Goal: Task Accomplishment & Management: Use online tool/utility

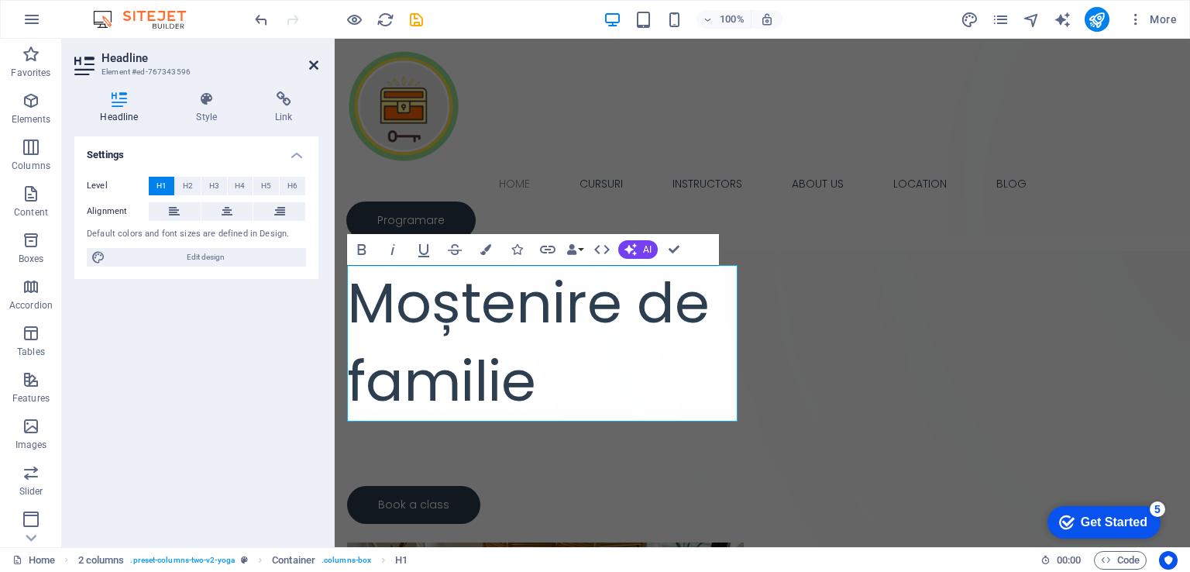
click at [315, 61] on icon at bounding box center [313, 65] width 9 height 12
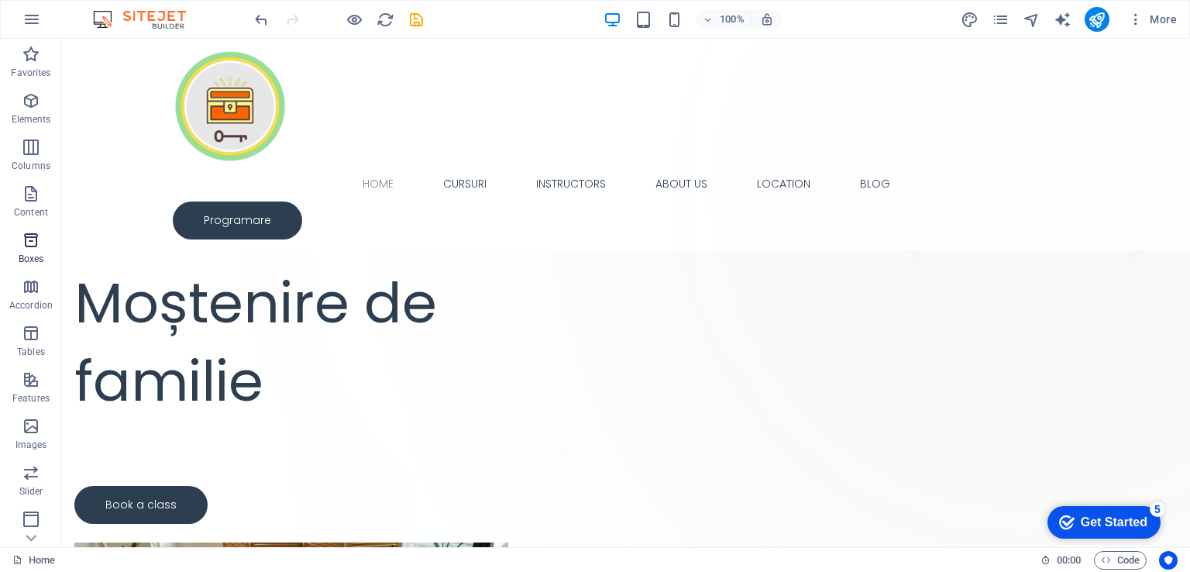
click at [32, 234] on icon "button" at bounding box center [31, 240] width 19 height 19
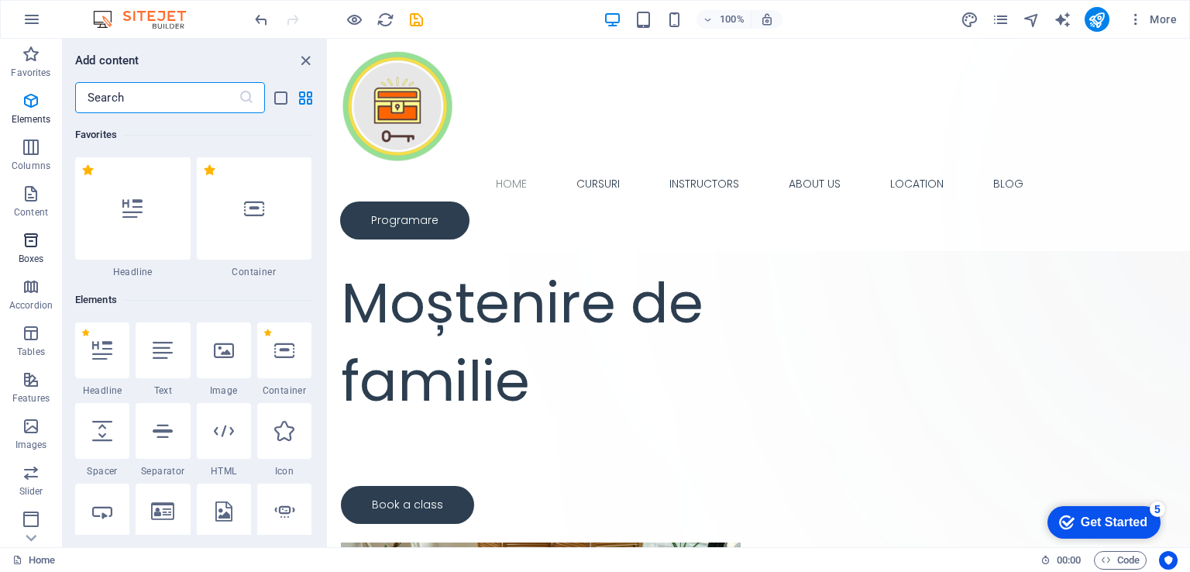
scroll to position [4272, 0]
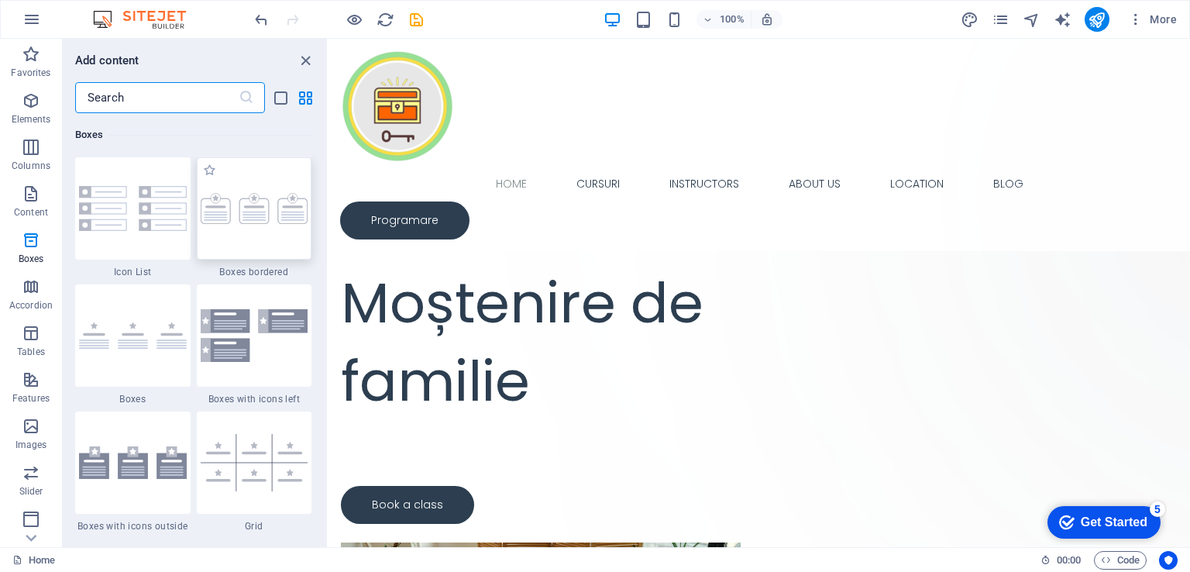
click at [229, 216] on img at bounding box center [255, 208] width 108 height 31
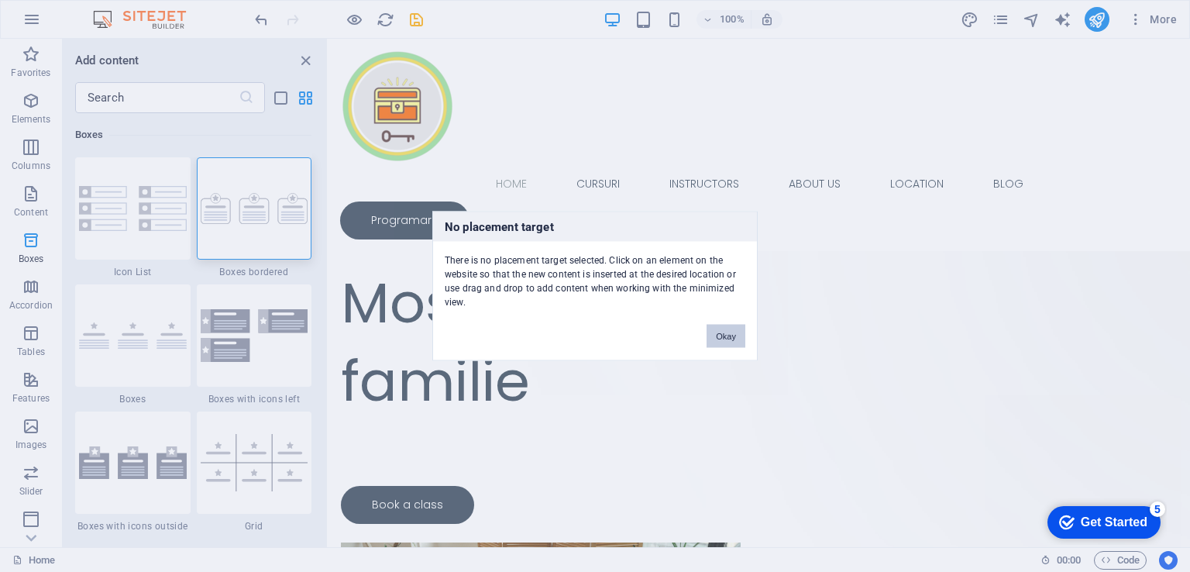
click at [723, 331] on button "Okay" at bounding box center [725, 336] width 39 height 23
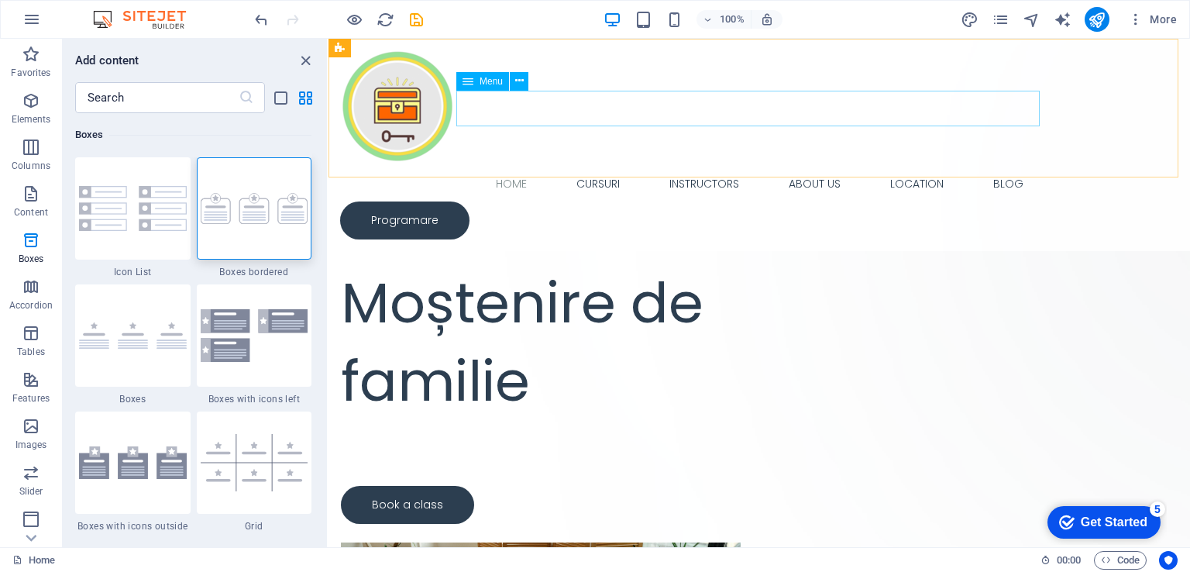
click at [517, 166] on nav "Home Cursuri Instructors About Us Location Blog" at bounding box center [759, 184] width 838 height 36
click at [249, 205] on img at bounding box center [255, 208] width 108 height 31
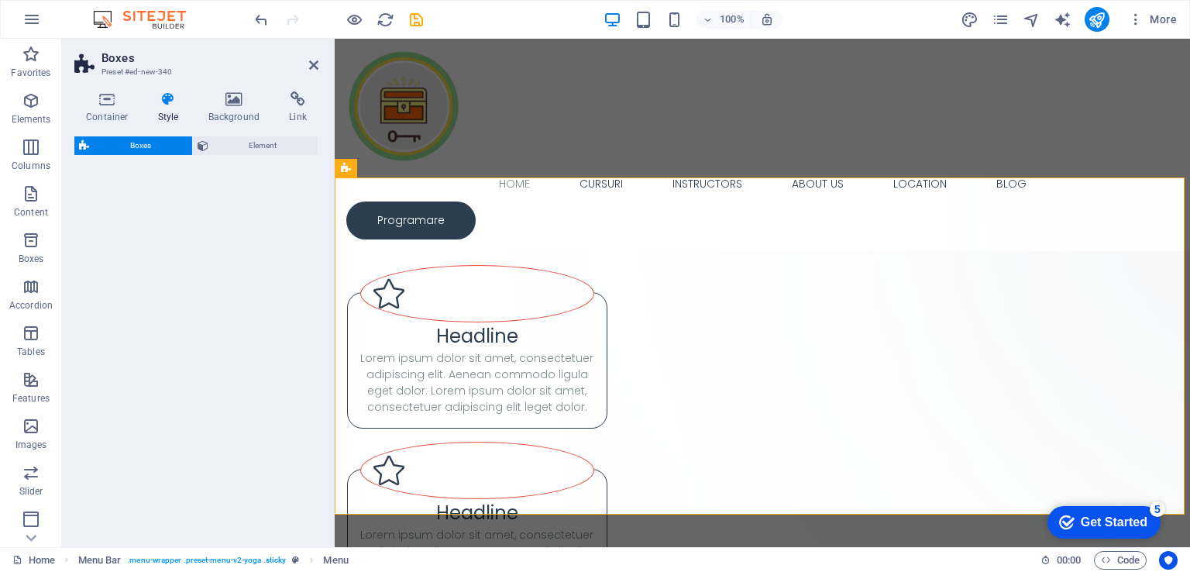
select select "rem"
select select "preset-boxes-v3-border"
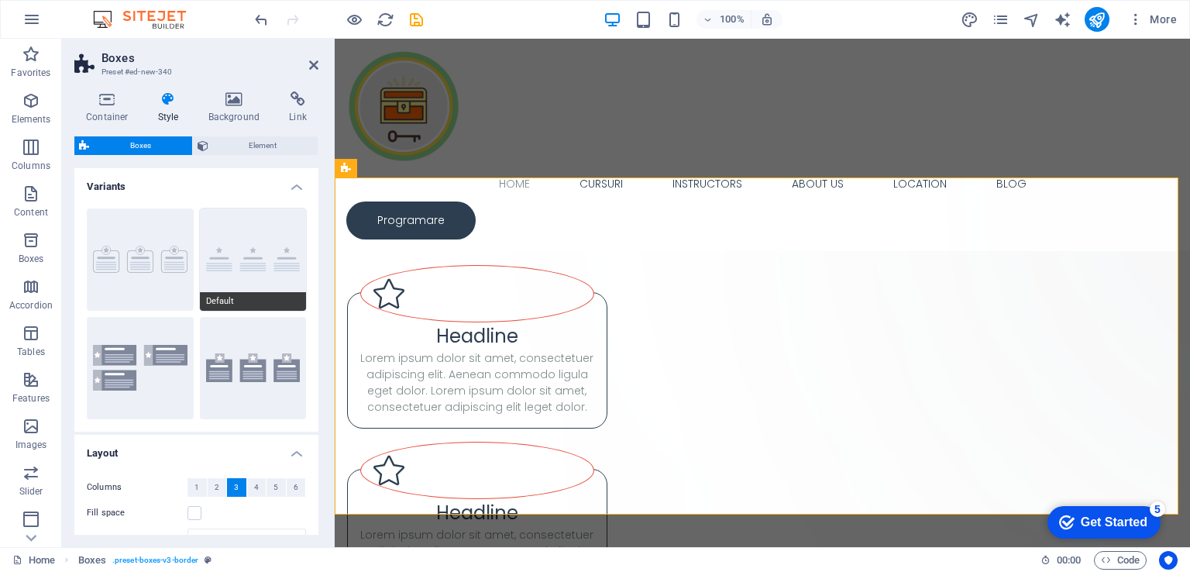
click at [266, 244] on button "Default" at bounding box center [253, 259] width 107 height 102
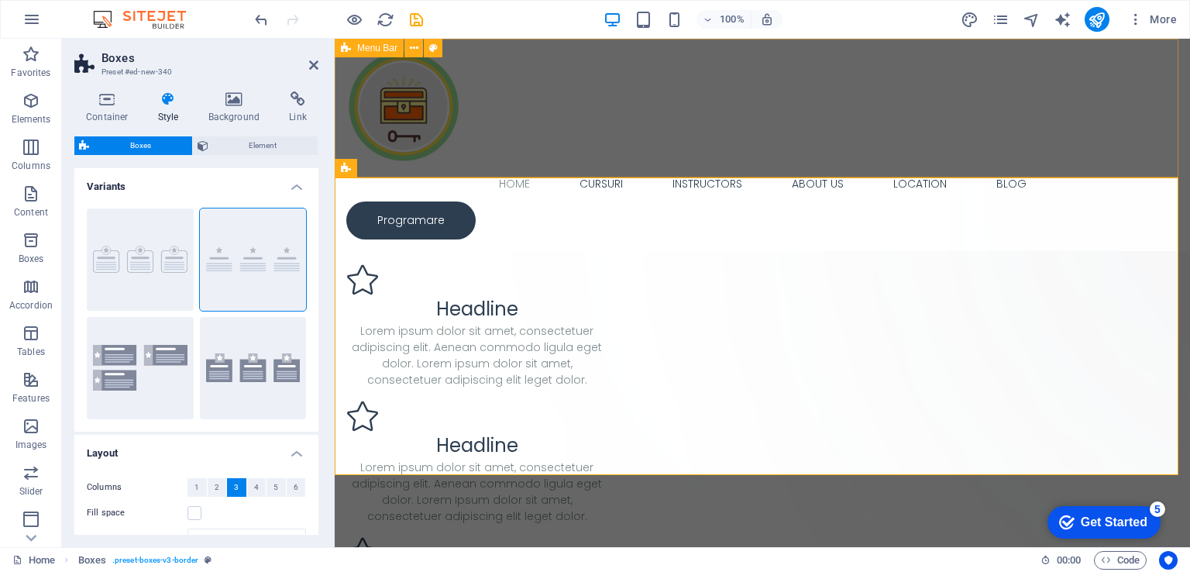
click at [614, 146] on div "Home Cursuri Instructors About Us Location Blog Programare" at bounding box center [762, 145] width 855 height 212
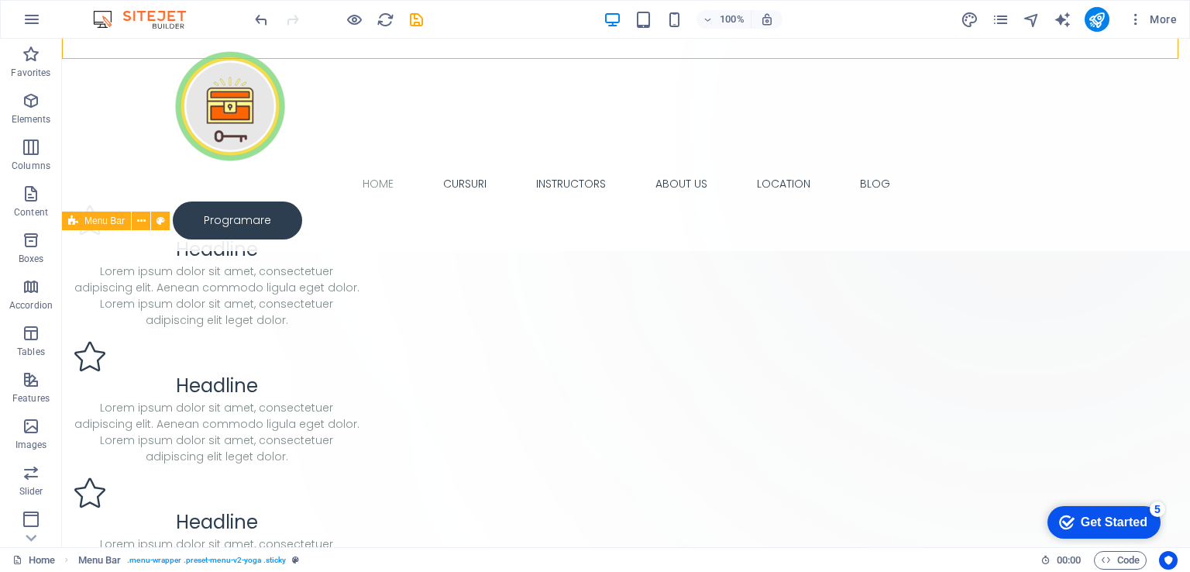
scroll to position [0, 0]
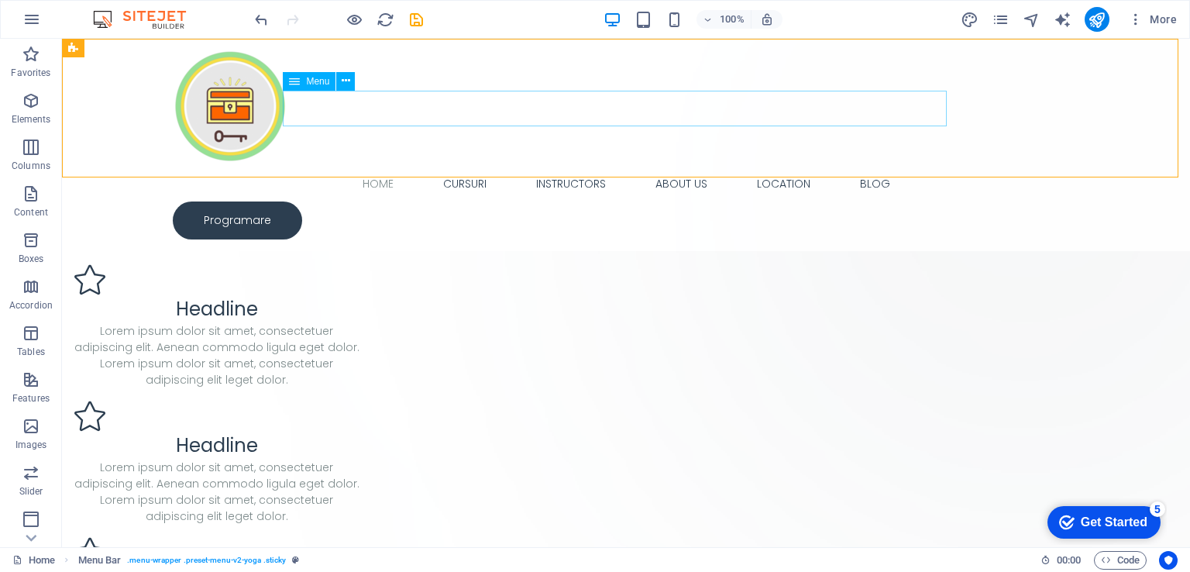
click at [620, 166] on nav "Home Cursuri Instructors About Us Location Blog" at bounding box center [626, 184] width 906 height 36
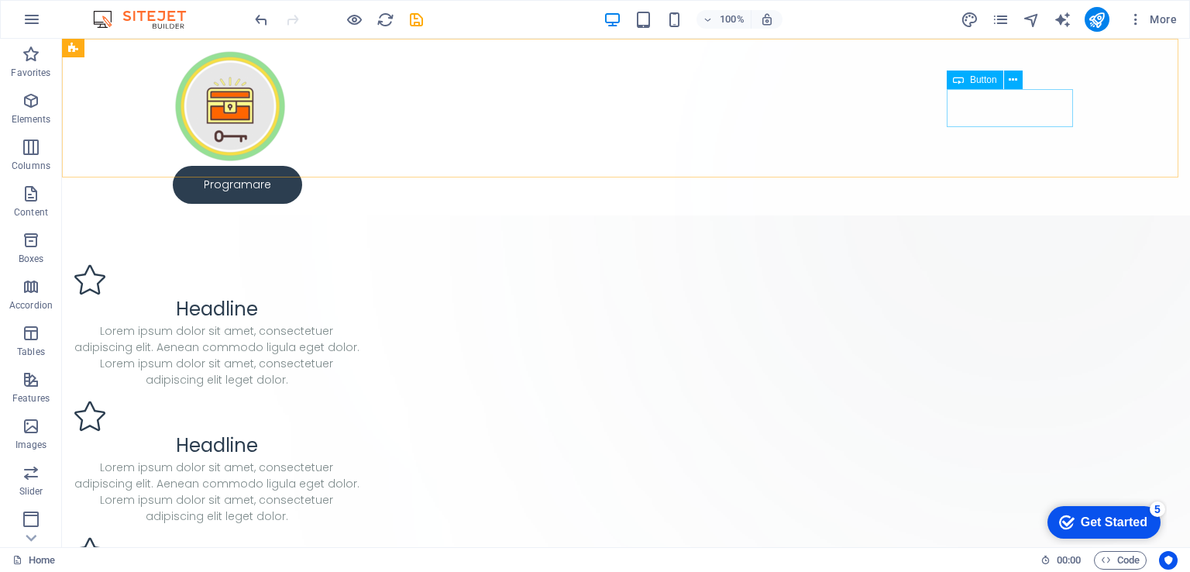
click at [1028, 166] on div "Programare" at bounding box center [626, 185] width 906 height 38
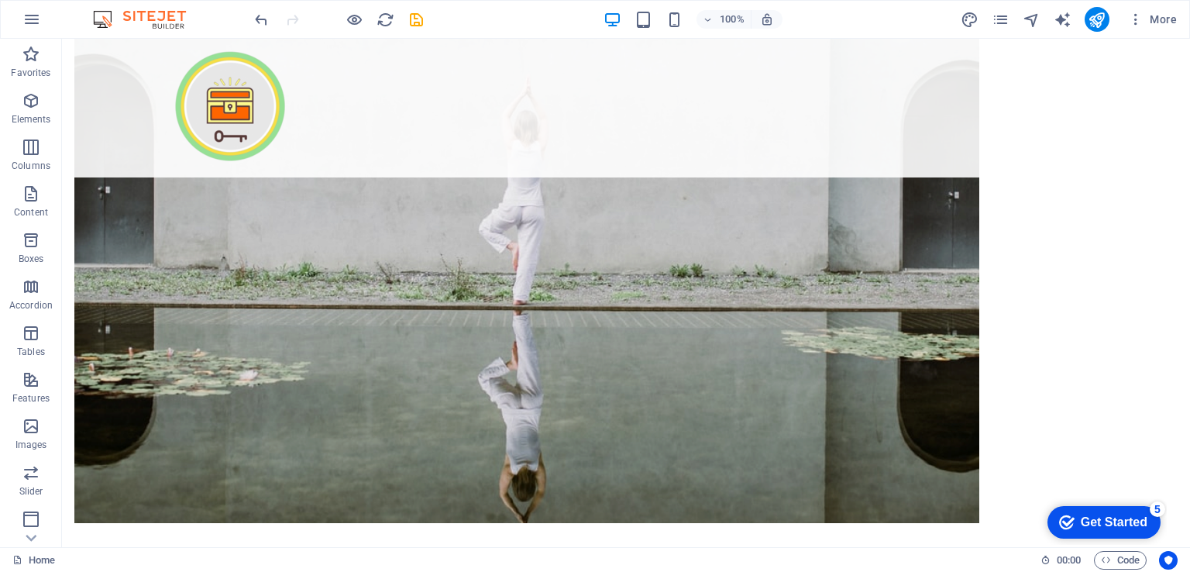
scroll to position [5999, 0]
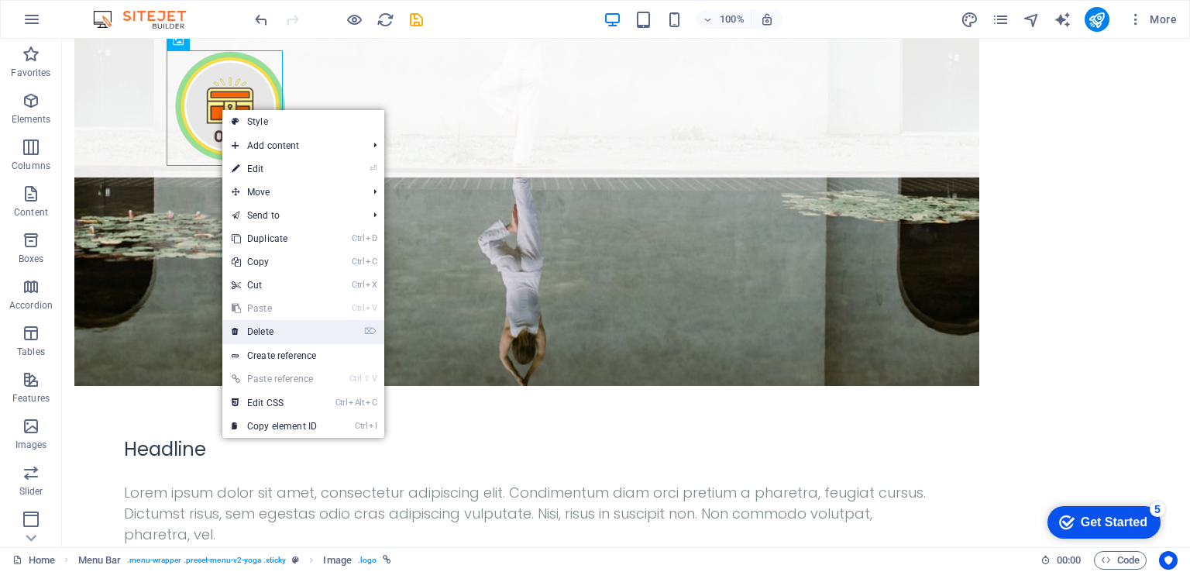
click at [262, 337] on link "⌦ Delete" at bounding box center [274, 331] width 104 height 23
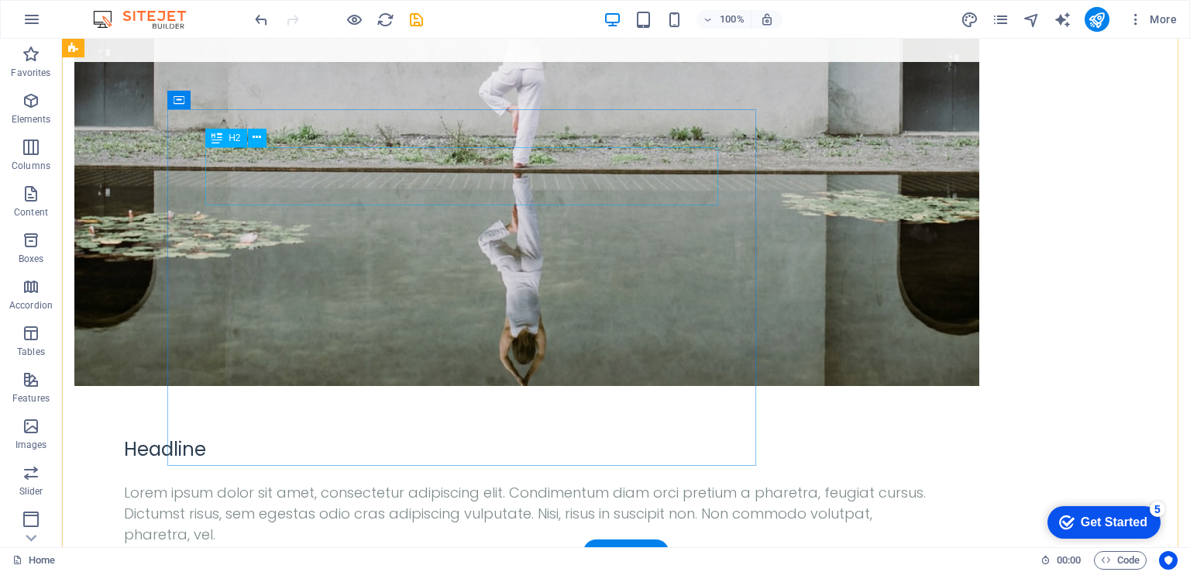
scroll to position [5573, 0]
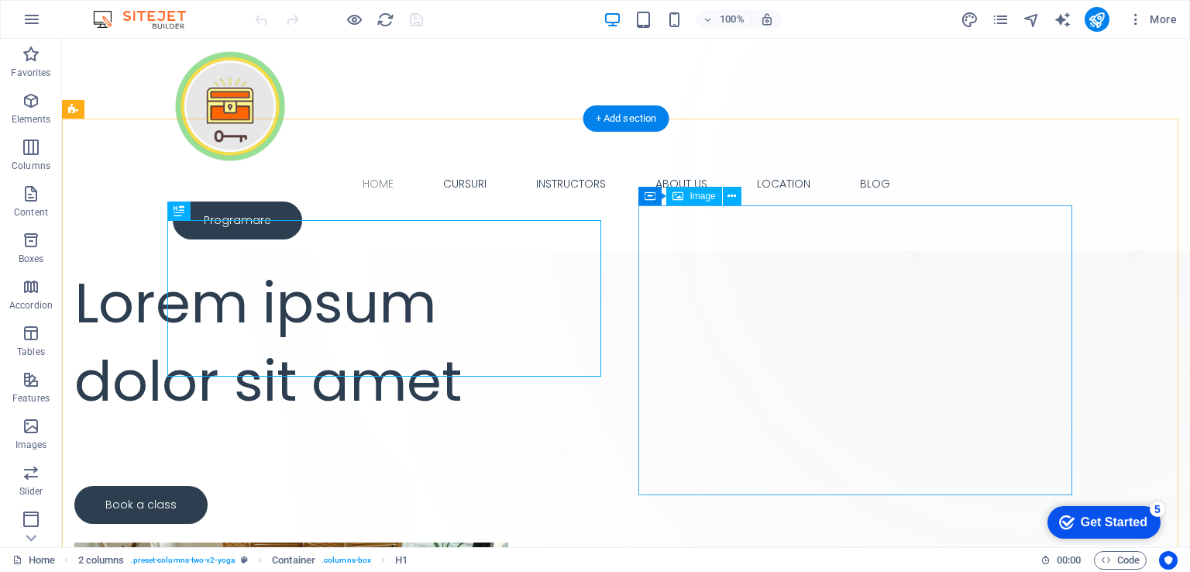
scroll to position [155, 0]
